Goal: Task Accomplishment & Management: Complete application form

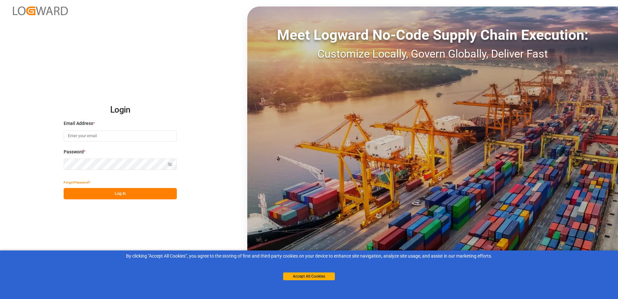
click at [105, 138] on input at bounding box center [120, 135] width 113 height 11
type input "[EMAIL_ADDRESS][DOMAIN_NAME]"
click at [154, 192] on button "Log In" at bounding box center [120, 193] width 113 height 11
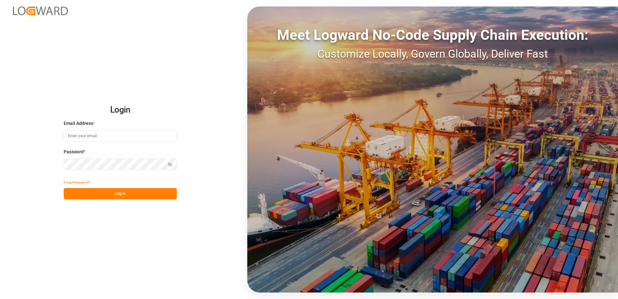
click at [103, 135] on input at bounding box center [120, 135] width 113 height 11
type input "[EMAIL_ADDRESS][DOMAIN_NAME]"
click at [113, 198] on button "Log In" at bounding box center [120, 193] width 113 height 11
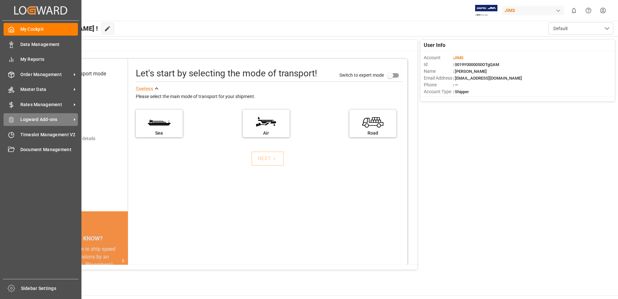
click at [24, 120] on span "Logward Add-ons" at bounding box center [45, 119] width 51 height 7
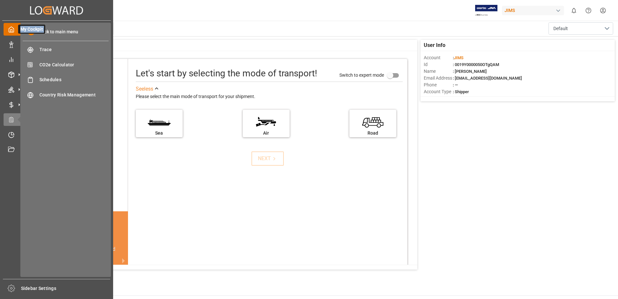
drag, startPoint x: 24, startPoint y: 120, endPoint x: 9, endPoint y: 33, distance: 87.9
click at [9, 33] on div "My Cockpit My Cockpit Data Management Data Management My Reports My Reports Ord…" at bounding box center [56, 150] width 109 height 258
click at [11, 35] on div "My Cockpit My Cockpit" at bounding box center [57, 29] width 106 height 13
click at [11, 30] on icon at bounding box center [11, 29] width 6 height 6
click at [12, 29] on polyline at bounding box center [12, 30] width 2 height 3
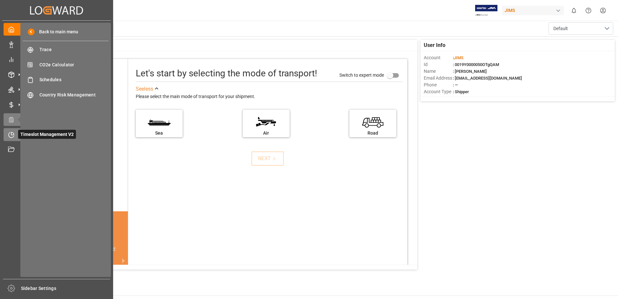
click at [17, 134] on div "Timeslot Management V2 Timeslot Management V2" at bounding box center [57, 134] width 106 height 13
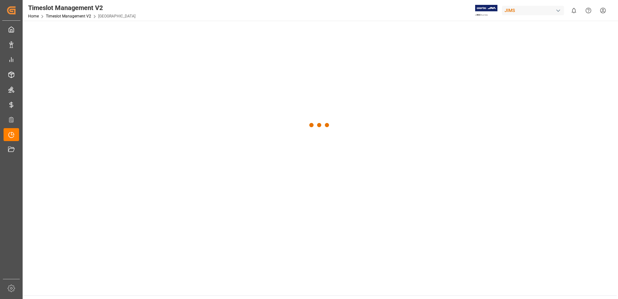
click at [47, 132] on div at bounding box center [320, 125] width 594 height 209
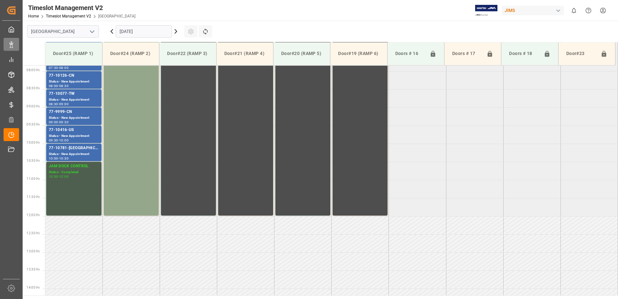
scroll to position [286, 0]
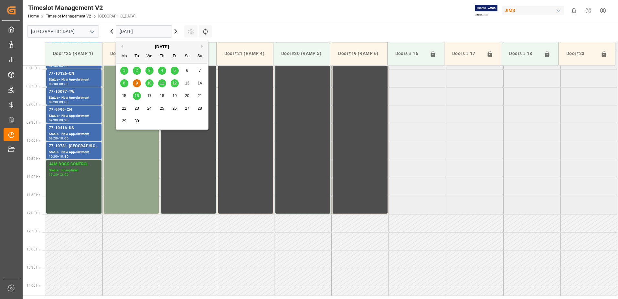
click at [164, 30] on input "09.09.2025" at bounding box center [144, 31] width 56 height 12
click at [148, 83] on span "10" at bounding box center [149, 83] width 4 height 5
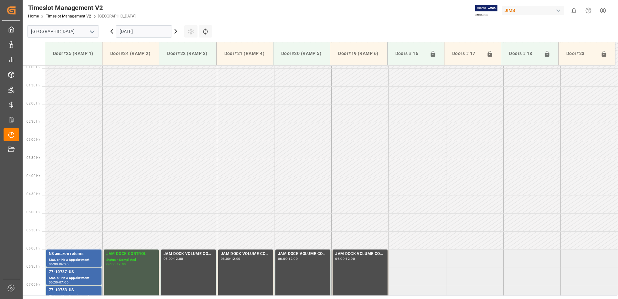
scroll to position [27, 0]
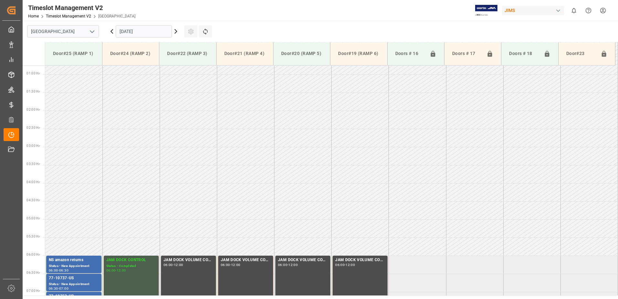
click at [153, 28] on input "10.09.2025" at bounding box center [144, 31] width 56 height 12
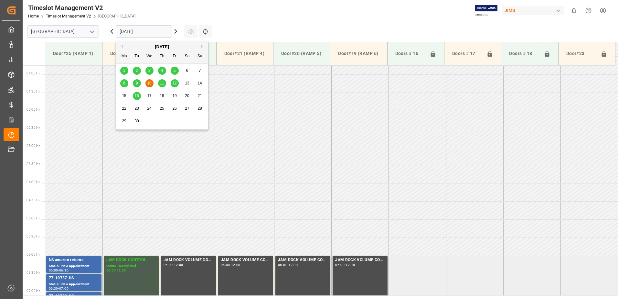
click at [164, 82] on div "11" at bounding box center [162, 84] width 8 height 8
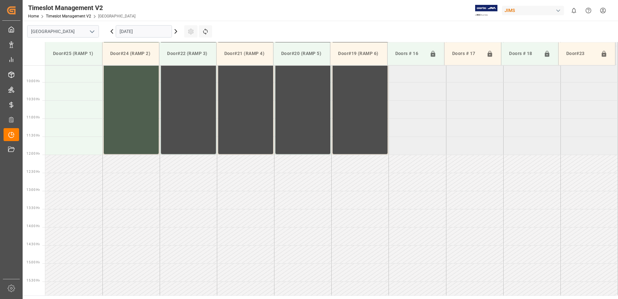
scroll to position [351, 0]
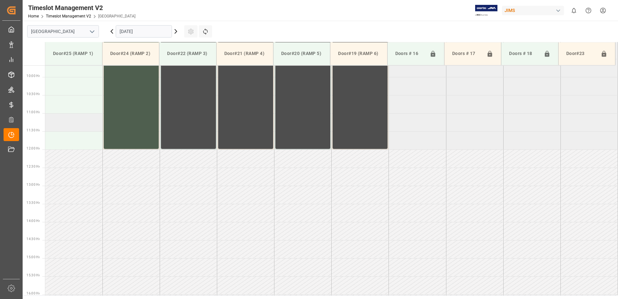
click at [66, 123] on td at bounding box center [73, 122] width 57 height 18
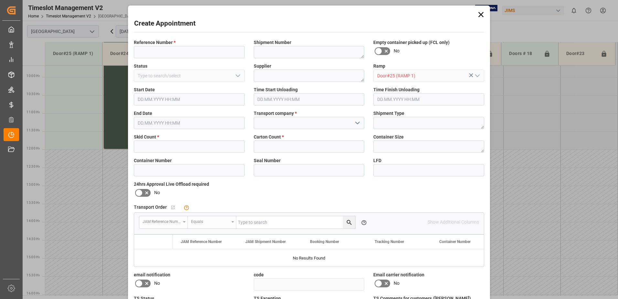
type input "11.09.2025 11:00"
type input "11.09.2025 11:30"
click at [153, 52] on input at bounding box center [189, 52] width 111 height 12
type input "77-10886-us"
click at [273, 52] on textarea at bounding box center [309, 52] width 111 height 12
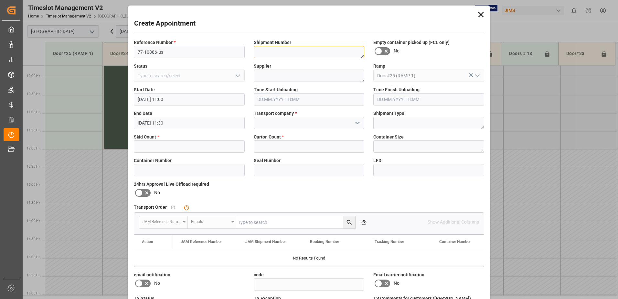
click at [285, 46] on textarea at bounding box center [309, 52] width 111 height 12
click at [284, 48] on textarea at bounding box center [309, 52] width 111 height 12
click at [275, 73] on textarea at bounding box center [309, 76] width 111 height 12
paste textarea "FOCUSRITE GROUP C/O SONWIL DISTRIBU"
type textarea "FOCUSRITE GROUP C/O SONWIL DISTRIBU"
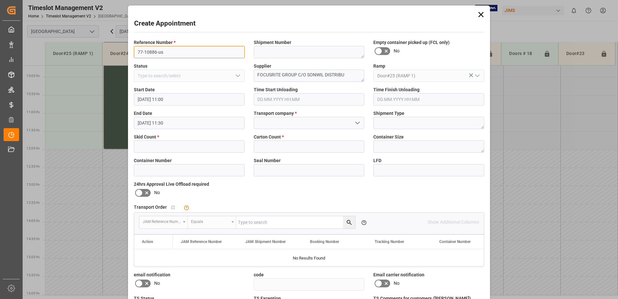
click at [185, 51] on input "77-10886-us" at bounding box center [189, 52] width 111 height 12
click at [260, 51] on textarea at bounding box center [309, 52] width 111 height 12
click at [293, 52] on textarea at bounding box center [309, 52] width 111 height 12
type textarea "77-10886-us"
click at [302, 123] on input at bounding box center [309, 123] width 111 height 12
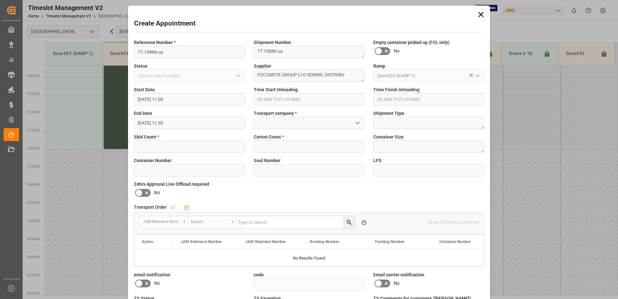
click at [359, 125] on icon "open menu" at bounding box center [358, 123] width 8 height 8
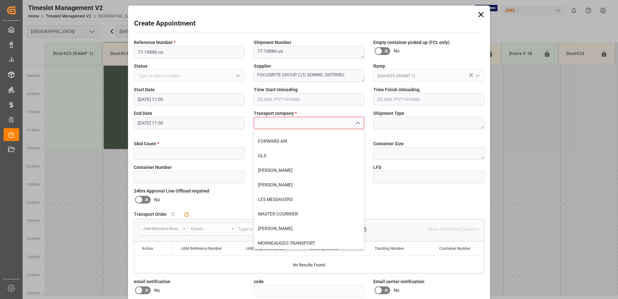
scroll to position [0, 0]
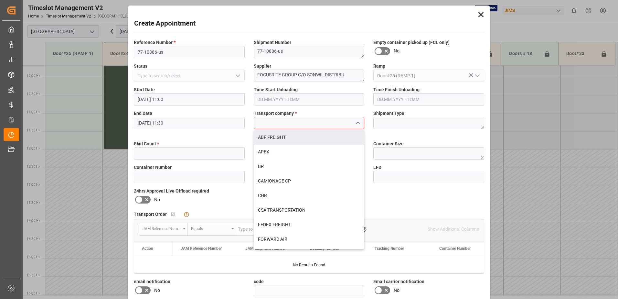
click at [291, 122] on input at bounding box center [309, 123] width 111 height 12
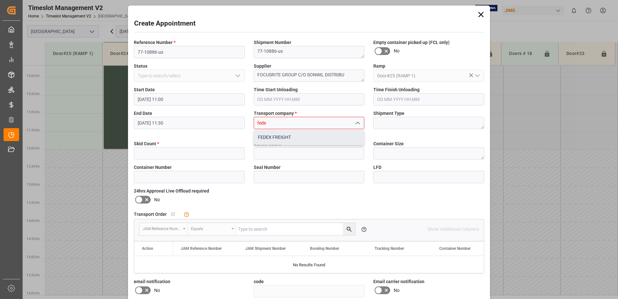
click at [292, 140] on div "FEDEX FREIGHT" at bounding box center [309, 137] width 110 height 15
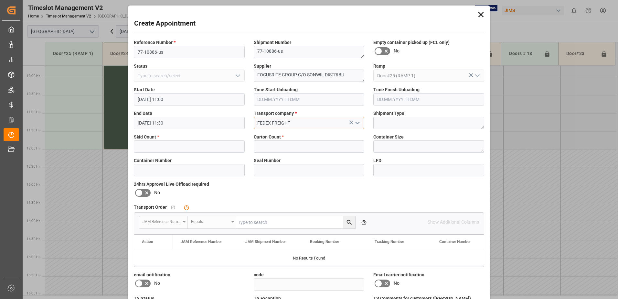
type input "FEDEX FREIGHT"
click at [201, 151] on input "text" at bounding box center [189, 146] width 111 height 12
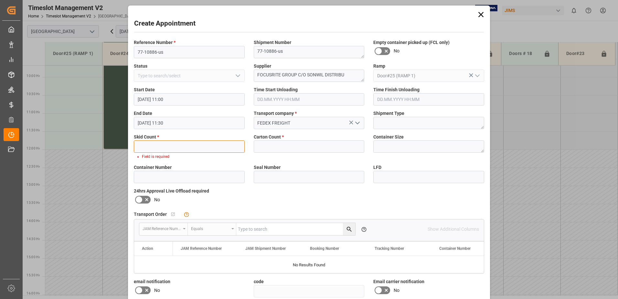
click at [154, 145] on input "text" at bounding box center [189, 146] width 111 height 12
type input "3"
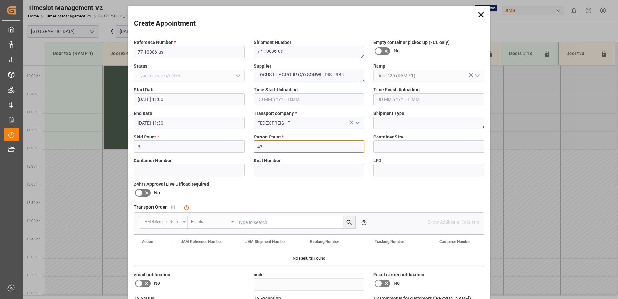
type input "42"
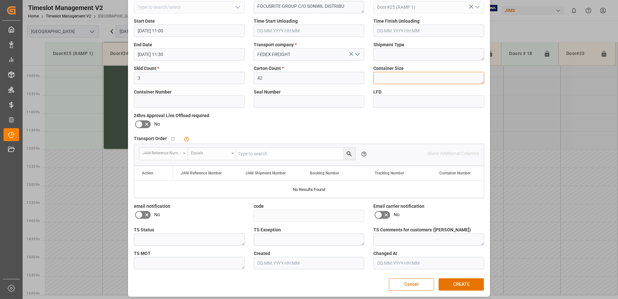
scroll to position [72, 0]
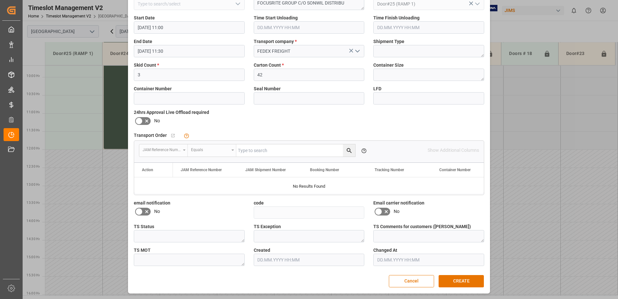
click at [144, 212] on icon at bounding box center [147, 212] width 8 height 8
click at [0, 0] on input "checkbox" at bounding box center [0, 0] width 0 height 0
click at [383, 212] on icon at bounding box center [387, 212] width 8 height 8
click at [0, 0] on input "checkbox" at bounding box center [0, 0] width 0 height 0
click at [450, 283] on button "CREATE" at bounding box center [461, 281] width 45 height 12
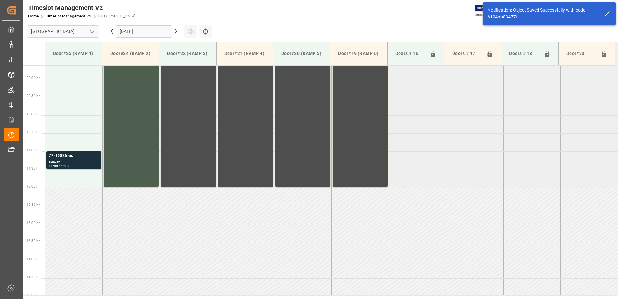
scroll to position [358, 0]
